Goal: Complete application form

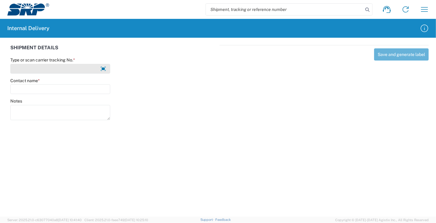
drag, startPoint x: 39, startPoint y: 66, endPoint x: 49, endPoint y: 68, distance: 10.2
click at [42, 67] on input "Type or scan carrier tracking No. *" at bounding box center [60, 69] width 100 height 10
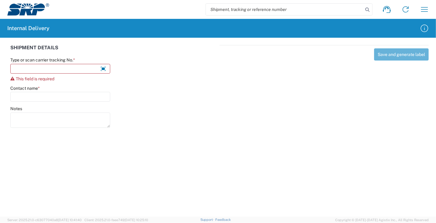
click at [341, 123] on div "Save and generate label" at bounding box center [324, 85] width 209 height 81
click at [36, 68] on input "Type or scan carrier tracking No. *" at bounding box center [60, 69] width 100 height 10
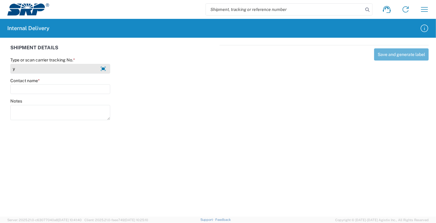
type input "y"
click at [50, 71] on input "Y TATUM" at bounding box center [60, 69] width 100 height 10
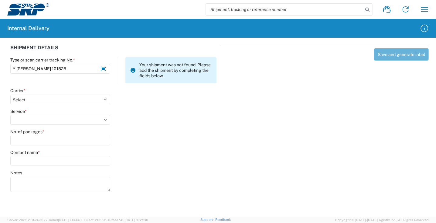
type input "Y TATUM SMILEY 101525"
click at [56, 104] on agx-form-control-wrapper-v2 "Carrier * Select Amazon Logistics ATI Trucking BC Dimerco Logistics Empire Sout…" at bounding box center [60, 98] width 106 height 21
click at [58, 101] on select "Select Amazon Logistics ATI Trucking BC Dimerco Logistics Empire Southwest FedE…" at bounding box center [60, 99] width 100 height 10
select select "18713"
click at [10, 94] on select "Select Amazon Logistics ATI Trucking BC Dimerco Logistics Empire Southwest FedE…" at bounding box center [60, 99] width 100 height 10
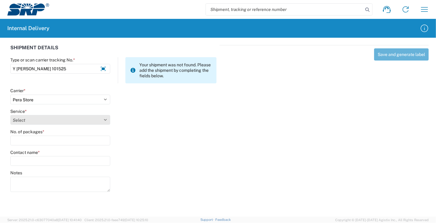
click at [36, 118] on select "Select Ground Inter-Office" at bounding box center [60, 120] width 100 height 10
select select "35763"
click at [10, 115] on select "Select Ground Inter-Office" at bounding box center [60, 120] width 100 height 10
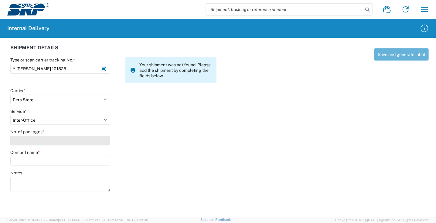
drag, startPoint x: 48, startPoint y: 142, endPoint x: 54, endPoint y: 142, distance: 6.1
click at [49, 142] on input "No. of packages *" at bounding box center [60, 140] width 100 height 10
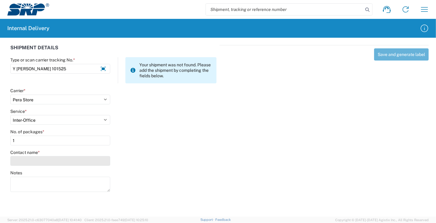
type input "1"
click at [52, 170] on agx-block-ui "Shipment request Shipment tracking Internal delivery Transit update My profile …" at bounding box center [218, 111] width 436 height 223
click at [53, 172] on div "SHIPMENT DETAILS Type or scan carrier tracking No. * Y TATUM SMILEY 101525 Your…" at bounding box center [113, 121] width 213 height 152
click at [49, 165] on input "Contact name *" at bounding box center [60, 161] width 100 height 10
click at [24, 158] on input "Contact name *" at bounding box center [60, 161] width 100 height 10
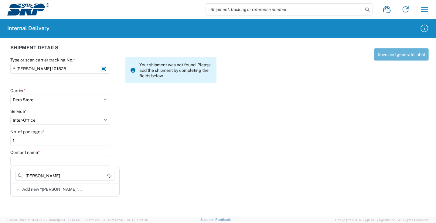
type input "TATUM"
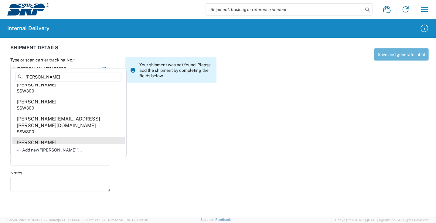
scroll to position [8, 0]
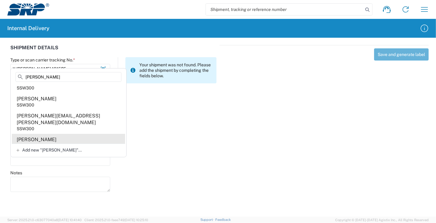
click at [41, 139] on agx-address-suggestion-item "TATUM SMILEY PAB35W" at bounding box center [68, 142] width 113 height 17
type input "TATUM SMILEY"
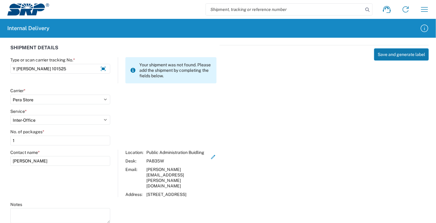
click at [392, 60] on button "Save and generate label" at bounding box center [401, 54] width 55 height 12
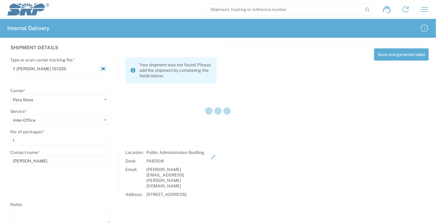
select select
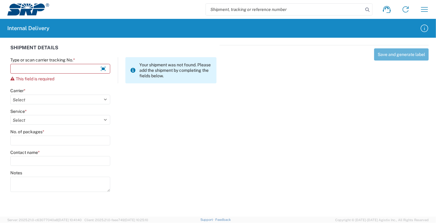
click at [220, 158] on div "SHIPMENT DETAILS Type or scan carrier tracking No. * This field is required You…" at bounding box center [218, 117] width 436 height 159
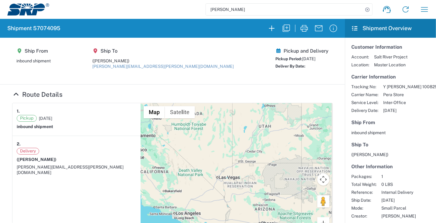
scroll to position [212, 0]
